Goal: Navigation & Orientation: Understand site structure

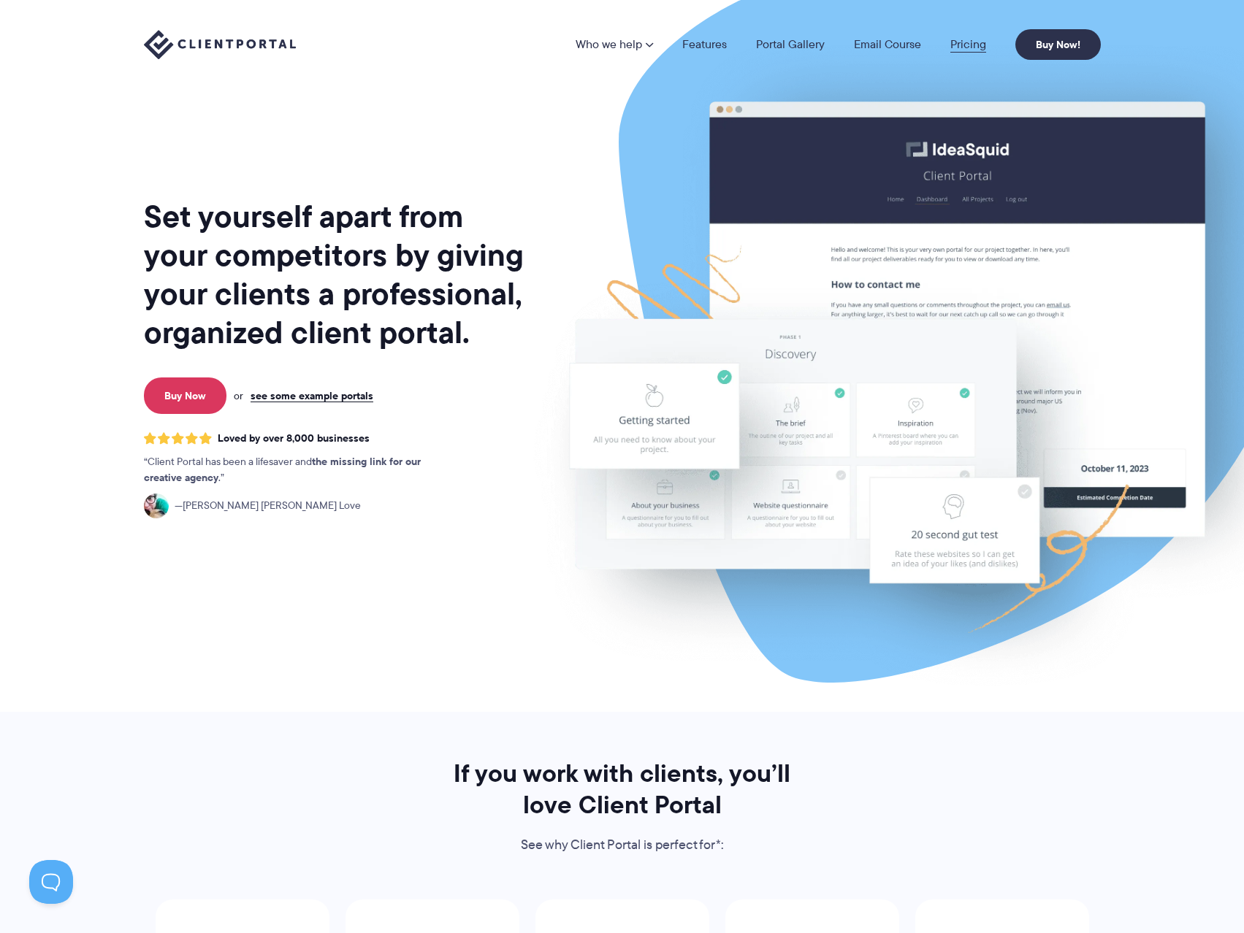
click at [967, 45] on link "Pricing" at bounding box center [968, 45] width 36 height 12
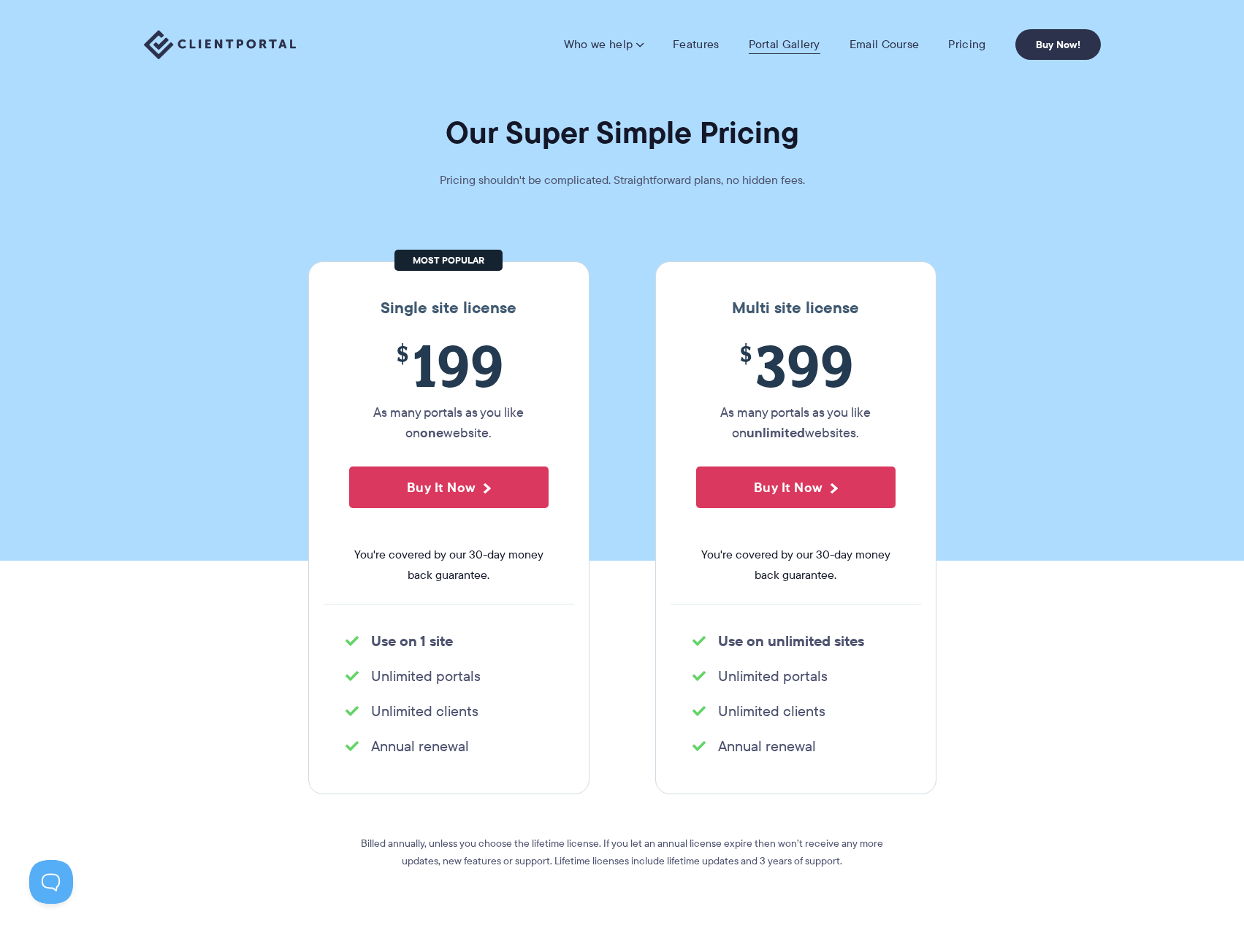
click at [798, 41] on link "Portal Gallery" at bounding box center [785, 44] width 72 height 15
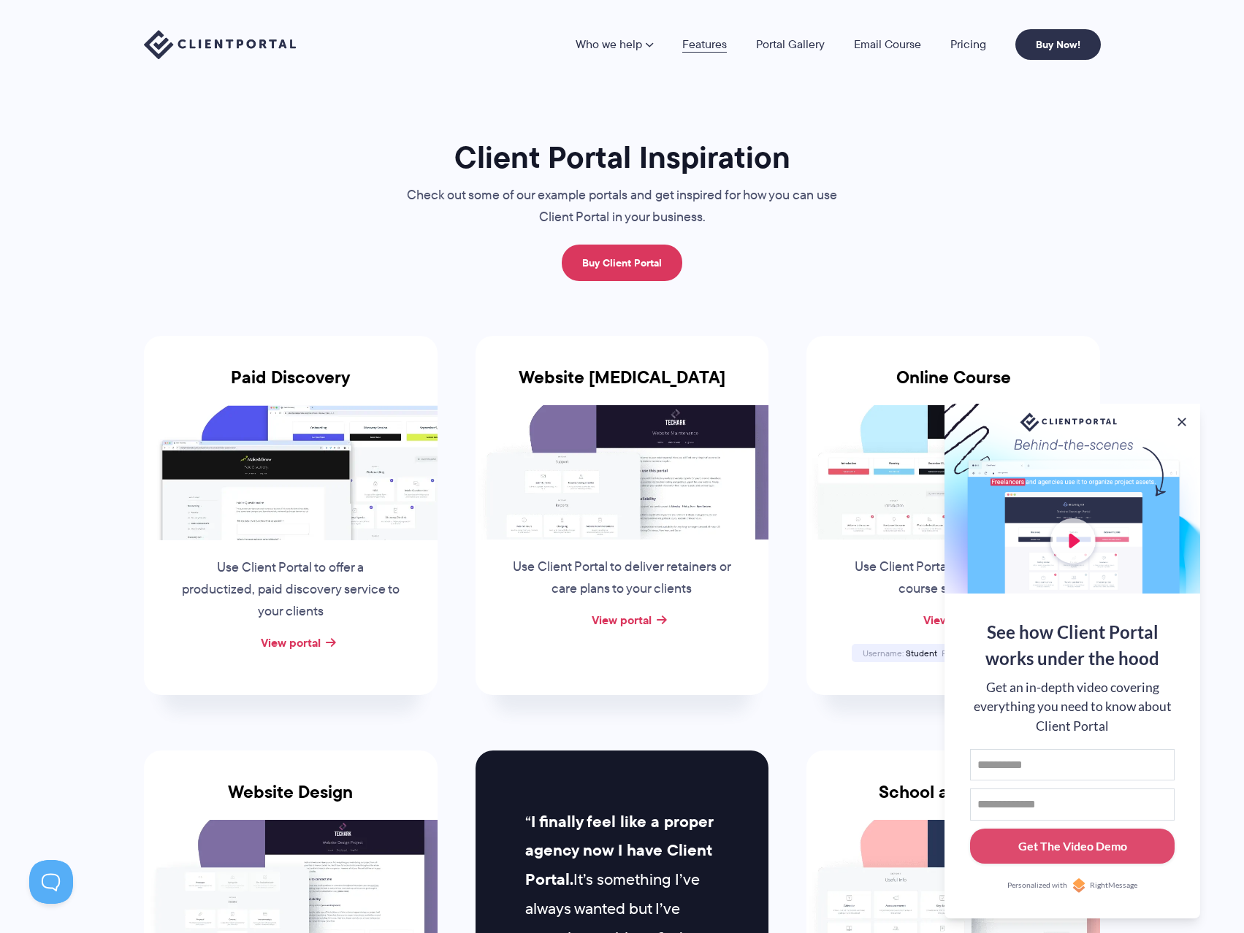
click at [706, 49] on link "Features" at bounding box center [704, 45] width 45 height 12
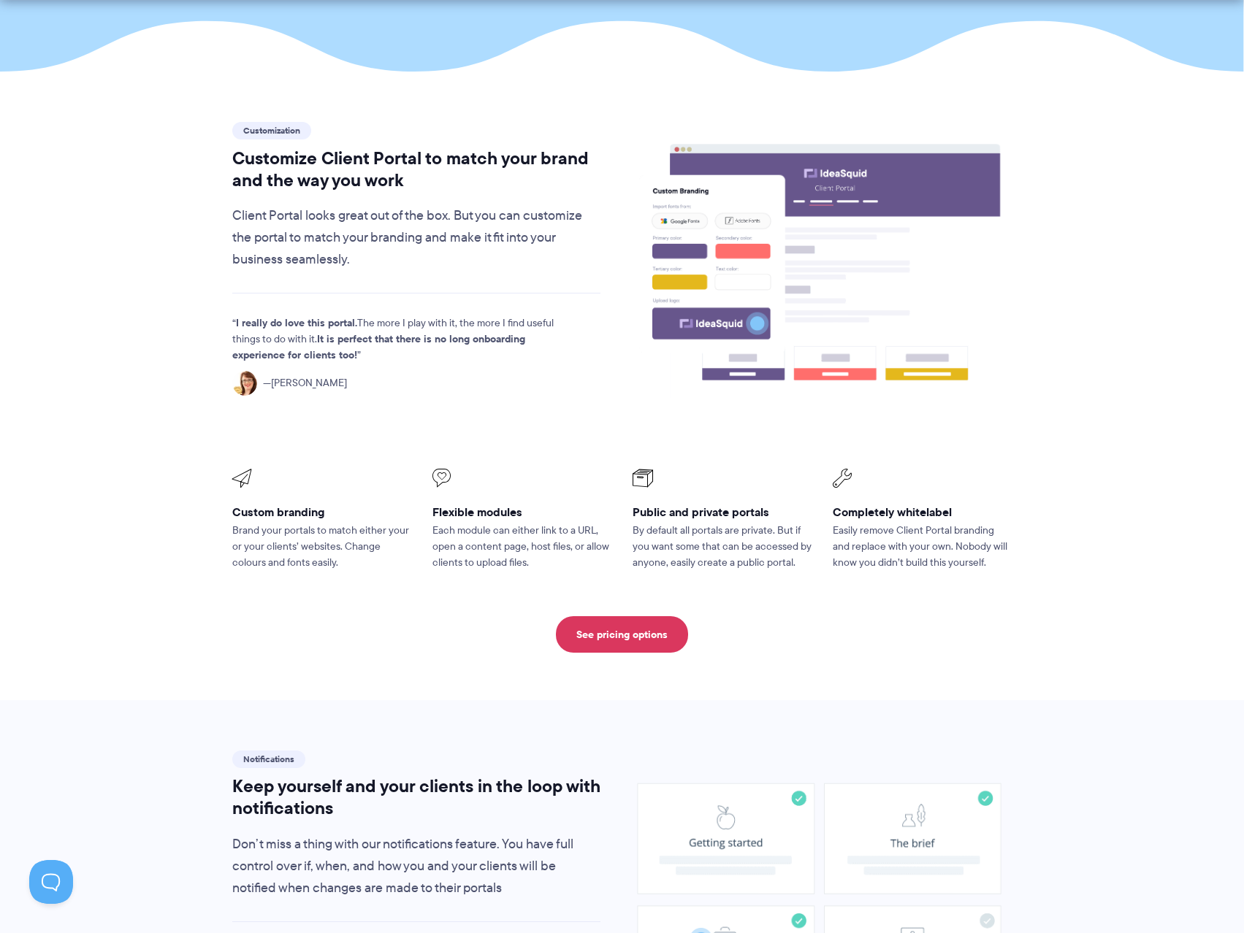
scroll to position [511, 0]
